Goal: Transaction & Acquisition: Purchase product/service

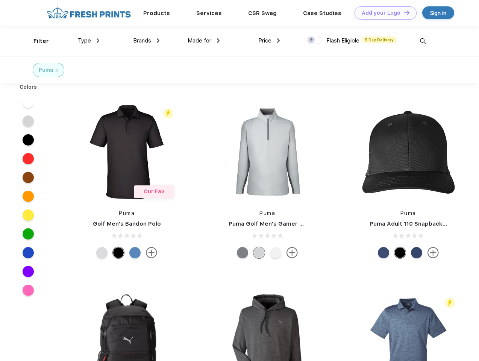
click at [383, 13] on link "Add your Logo Design Tool" at bounding box center [386, 12] width 62 height 13
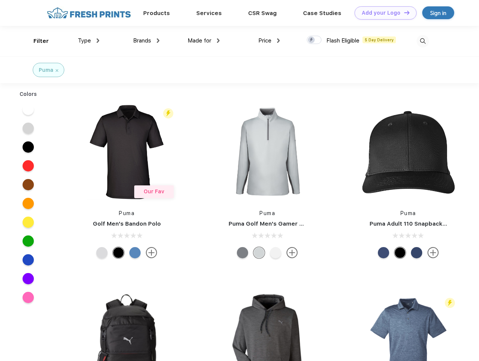
click at [0, 0] on div "Design Tool" at bounding box center [0, 0] width 0 height 0
click at [404, 12] on link "Add your Logo Design Tool" at bounding box center [386, 12] width 62 height 13
click at [36, 41] on div "Filter" at bounding box center [40, 41] width 15 height 9
click at [89, 41] on span "Type" at bounding box center [84, 40] width 13 height 7
click at [146, 41] on span "Brands" at bounding box center [142, 40] width 18 height 7
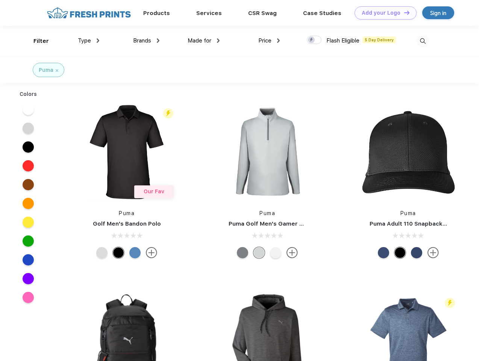
click at [204, 41] on span "Made for" at bounding box center [200, 40] width 24 height 7
click at [269, 41] on span "Price" at bounding box center [265, 40] width 13 height 7
click at [315, 40] on div at bounding box center [314, 40] width 15 height 8
click at [312, 40] on input "checkbox" at bounding box center [309, 37] width 5 height 5
click at [423, 41] on img at bounding box center [423, 41] width 12 height 12
